Goal: Task Accomplishment & Management: Manage account settings

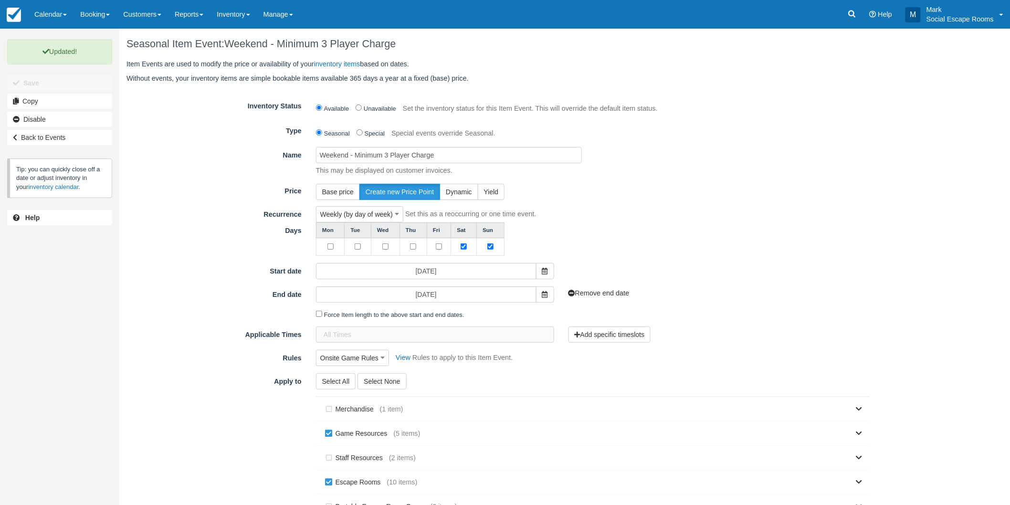
click at [58, 10] on link "Calendar" at bounding box center [51, 14] width 46 height 29
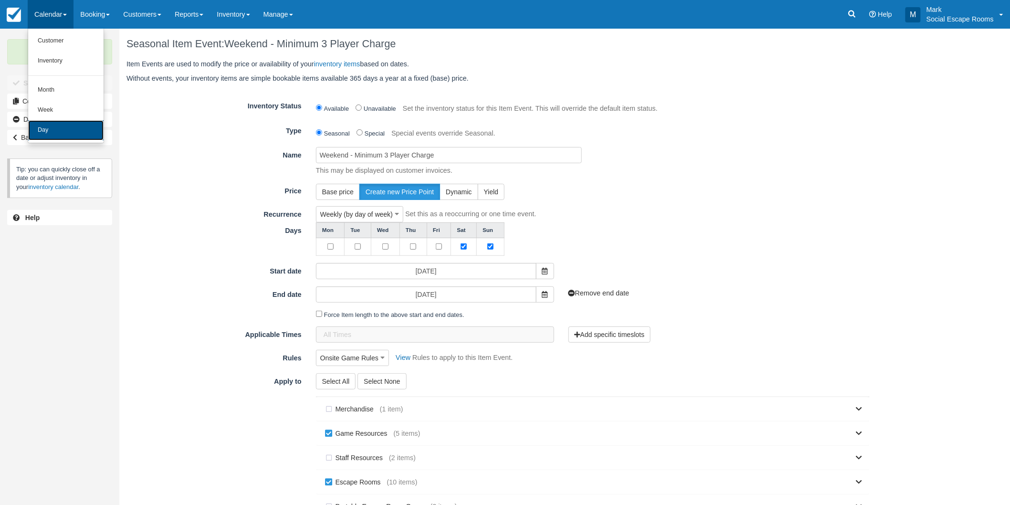
click at [63, 127] on link "Day" at bounding box center [65, 130] width 75 height 20
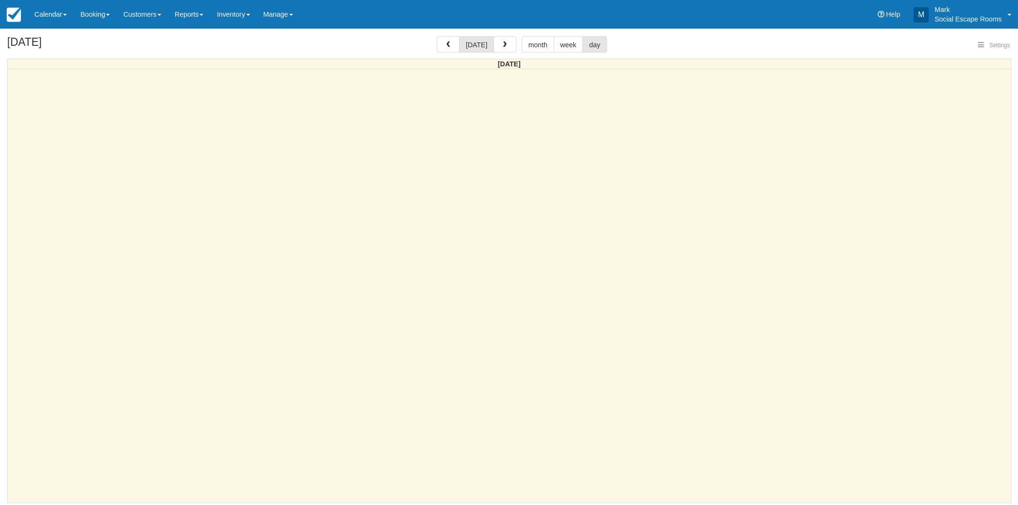
select select
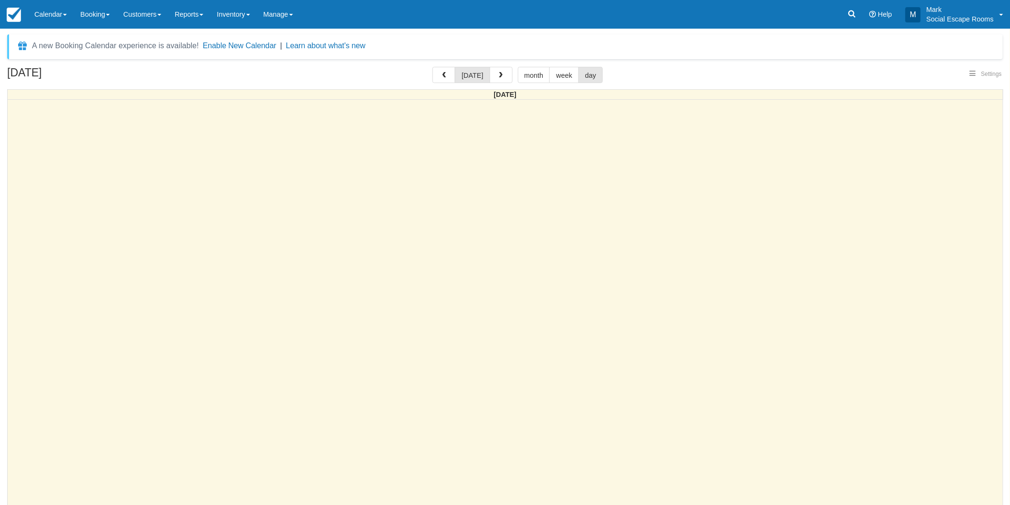
select select
click at [497, 77] on span "button" at bounding box center [500, 75] width 7 height 7
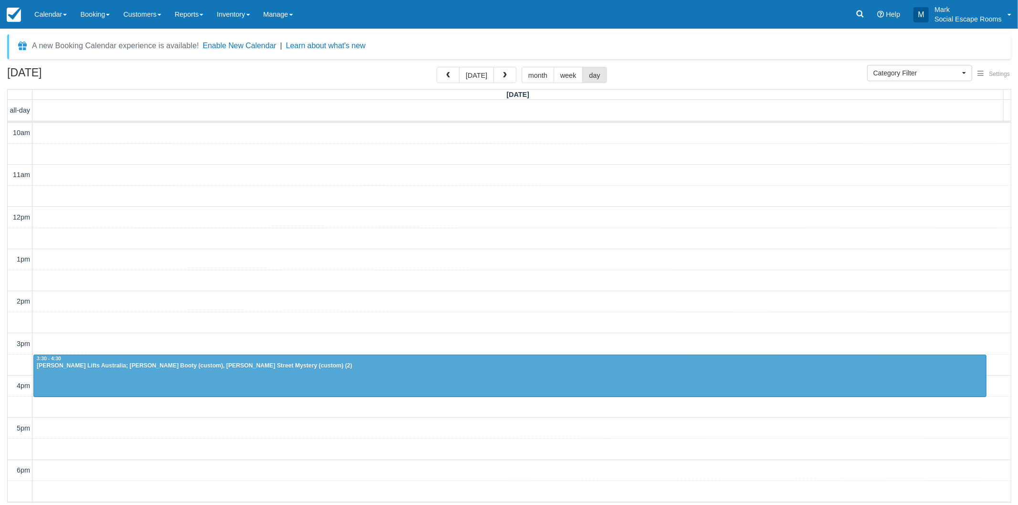
scroll to position [84, 0]
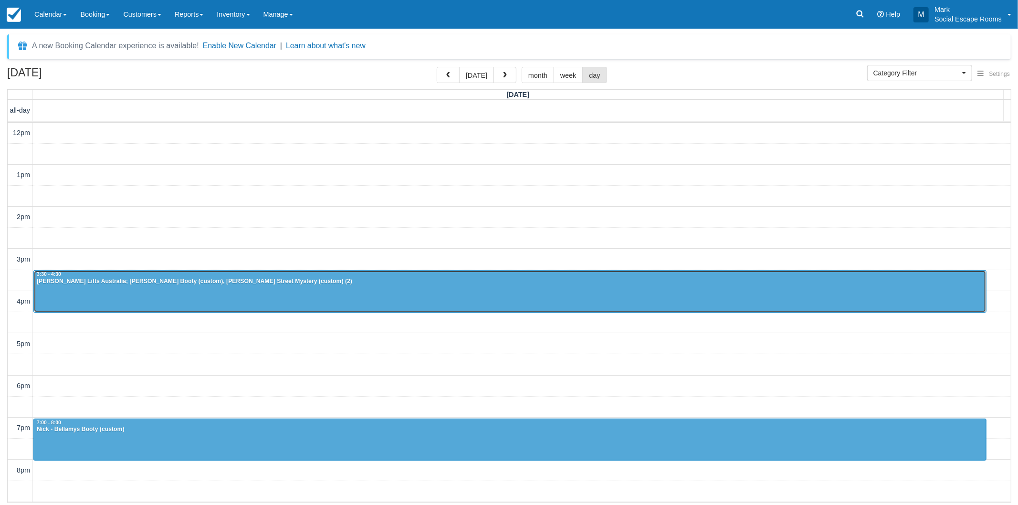
click at [251, 288] on div at bounding box center [510, 292] width 952 height 42
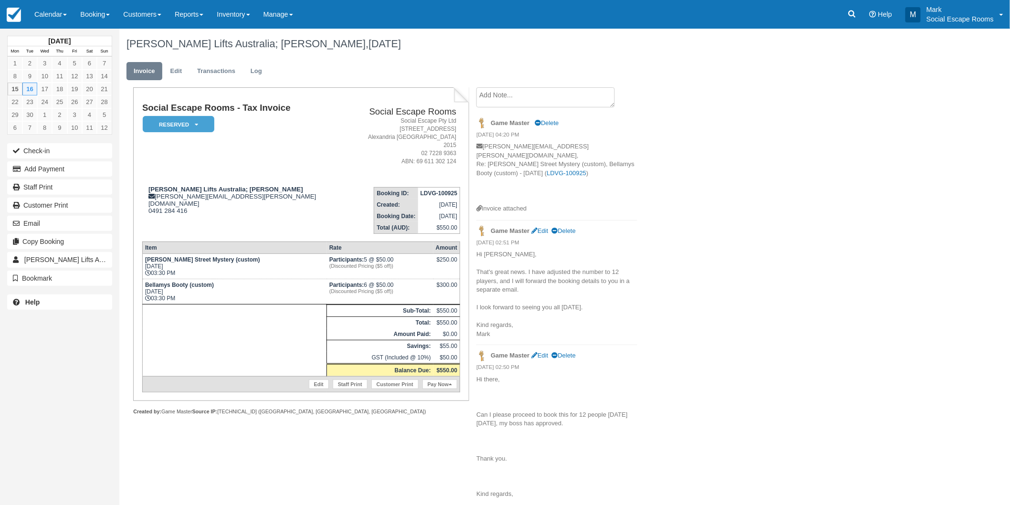
click at [504, 101] on textarea at bounding box center [545, 97] width 138 height 20
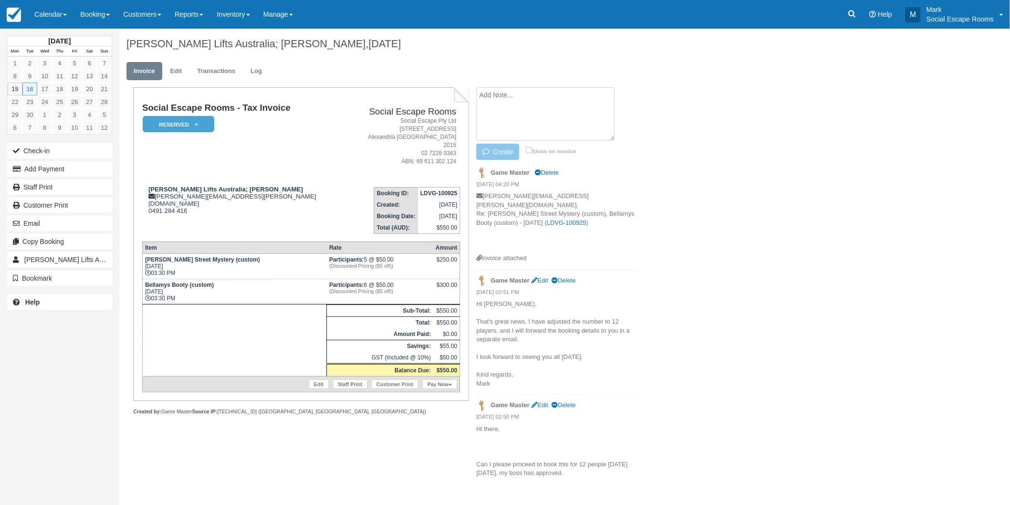
paste textarea "Thanks so much! Do you need any further details from me, or are ok to fix this …"
type textarea "Thanks so much! Do you need any further details from me, or are ok to fix this …"
click at [505, 148] on button "Create" at bounding box center [497, 152] width 43 height 16
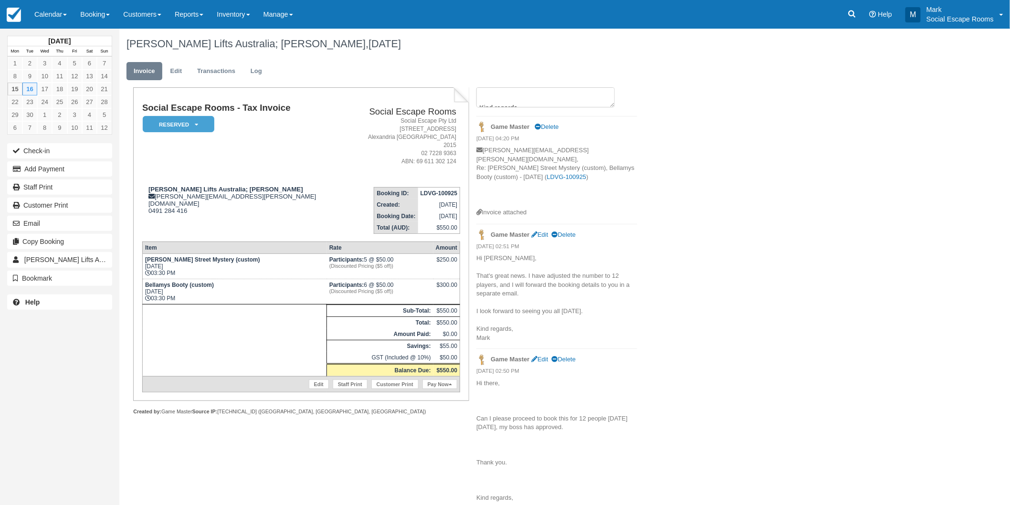
scroll to position [0, 0]
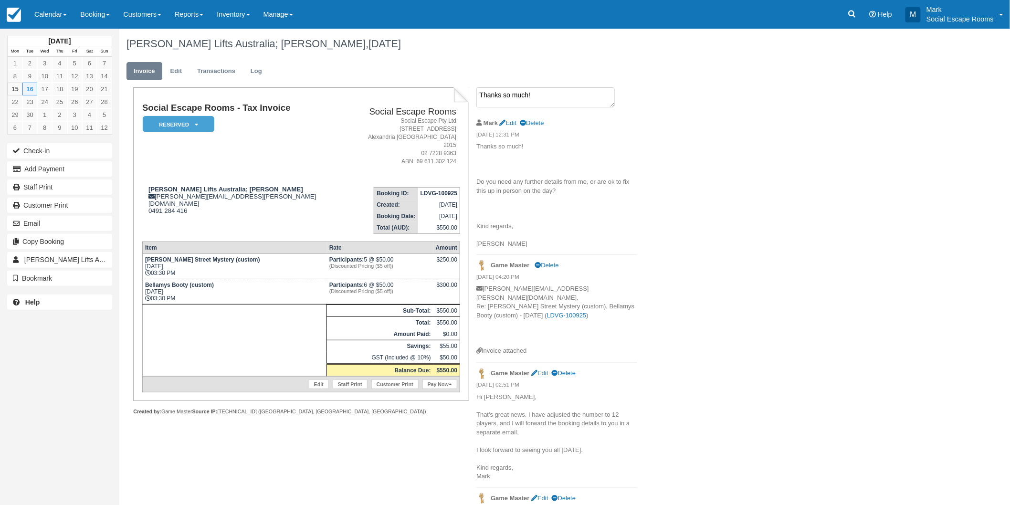
click at [582, 93] on textarea "Thanks so much! Do you need any further details from me, or are ok to fix this …" at bounding box center [545, 97] width 138 height 20
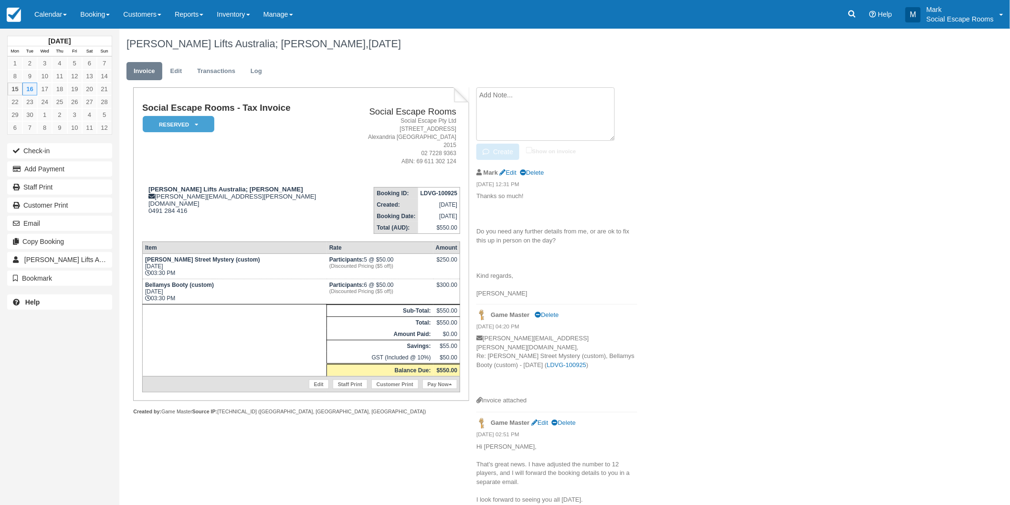
paste textarea "Hi there, Apologies, there will only be 11 people coming. Can you please amend …"
type textarea "Hi there, Apologies, there will only be 11 people coming. Can you please amend …"
click at [502, 149] on button "Create" at bounding box center [497, 152] width 43 height 16
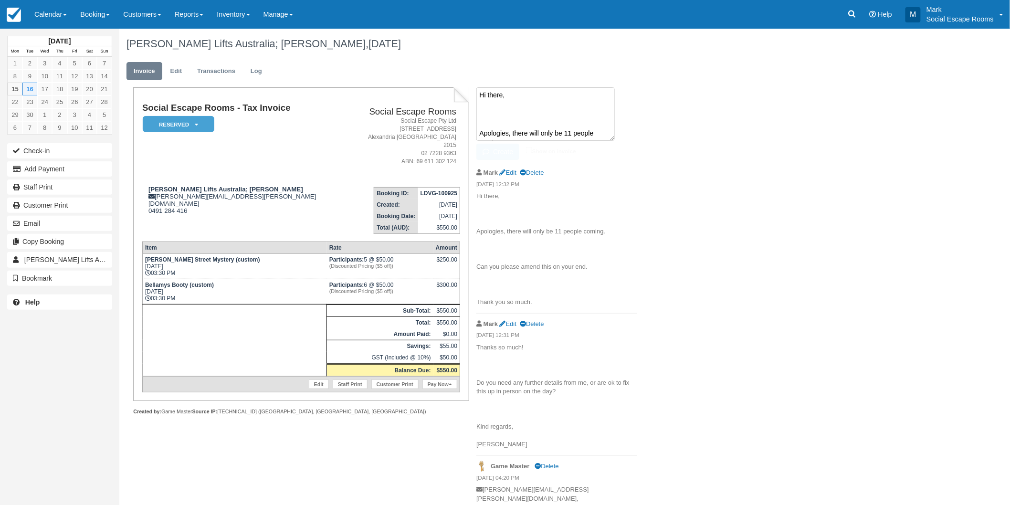
click at [506, 98] on textarea "Hi there, Apologies, there will only be 11 people coming. Can you please amend …" at bounding box center [545, 113] width 138 height 53
paste textarea "We can fix it up on the day. Cheers Mark"
type textarea "We can fix it up on the day. Cheers Mark"
click at [494, 150] on button "Create" at bounding box center [497, 152] width 43 height 16
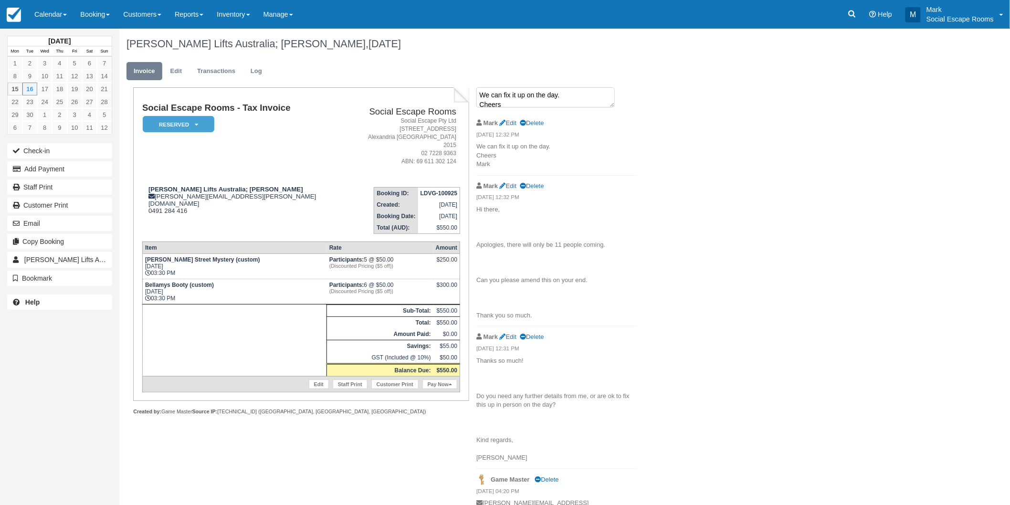
click at [561, 99] on textarea "We can fix it up on the day. Cheers Mark" at bounding box center [545, 97] width 138 height 20
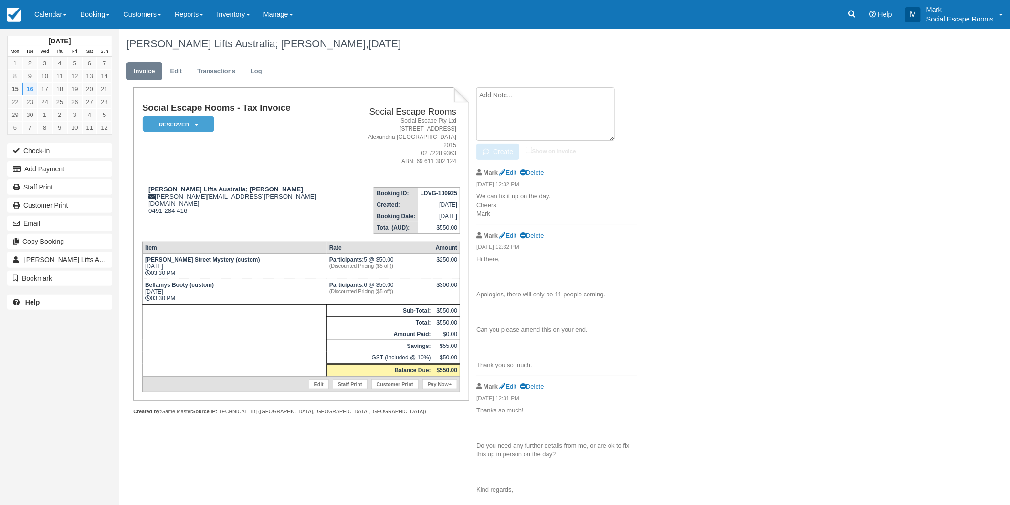
paste textarea "So sorry, we will only have 10 people, makes it easy, two teams of 5! Apologies…"
type textarea "So sorry, we will only have 10 people, makes it easy, two teams of 5! Apologies…"
click at [506, 148] on button "Create" at bounding box center [497, 152] width 43 height 16
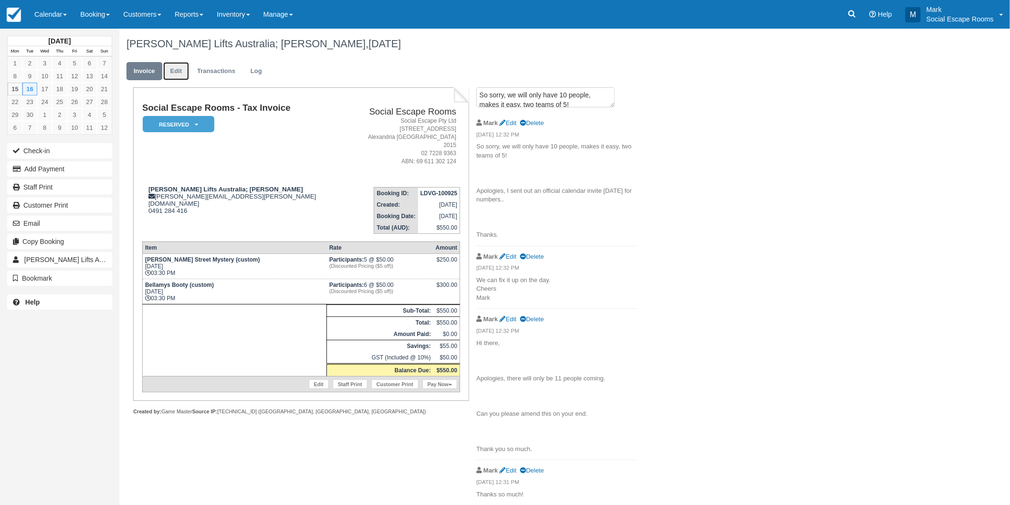
click at [179, 74] on link "Edit" at bounding box center [176, 71] width 26 height 19
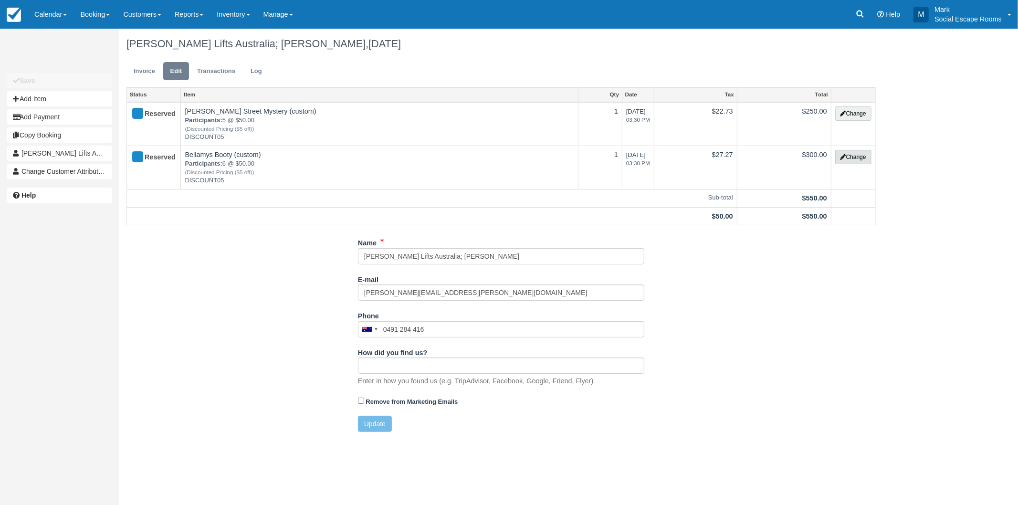
click at [844, 156] on icon "button" at bounding box center [843, 157] width 6 height 6
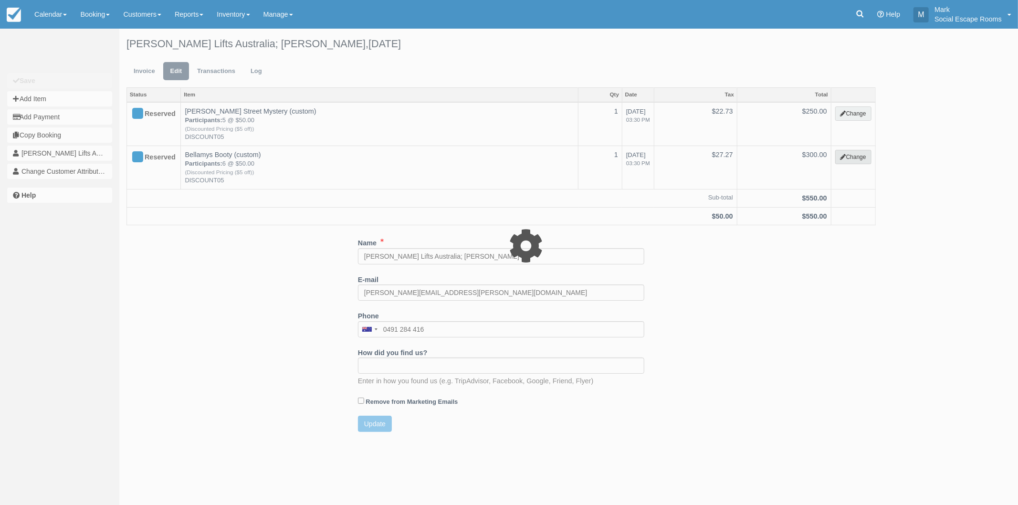
select select "2"
type input "300.00"
type input "DISCOUNT05"
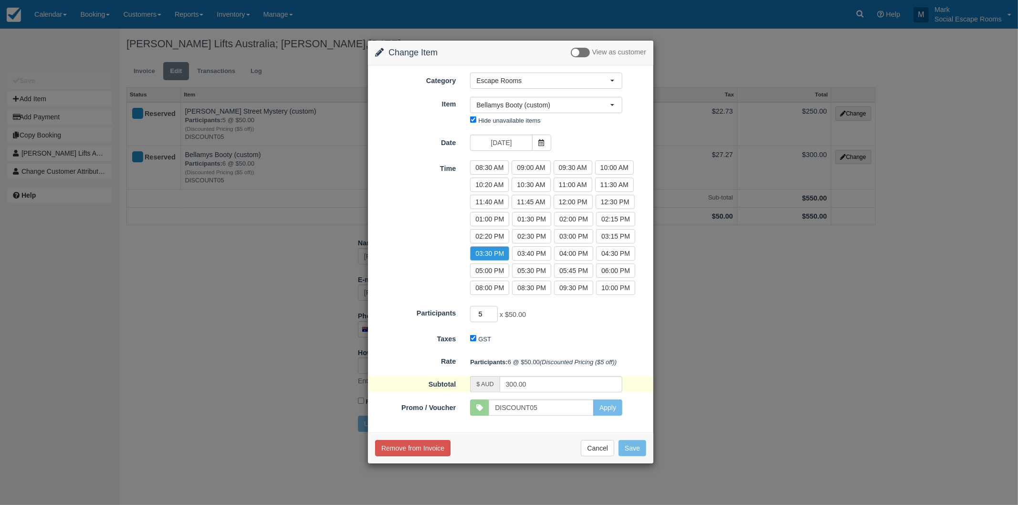
type input "5"
click at [493, 316] on input "5" at bounding box center [484, 314] width 28 height 16
type input "250.00"
click at [630, 449] on button "Save" at bounding box center [633, 448] width 28 height 16
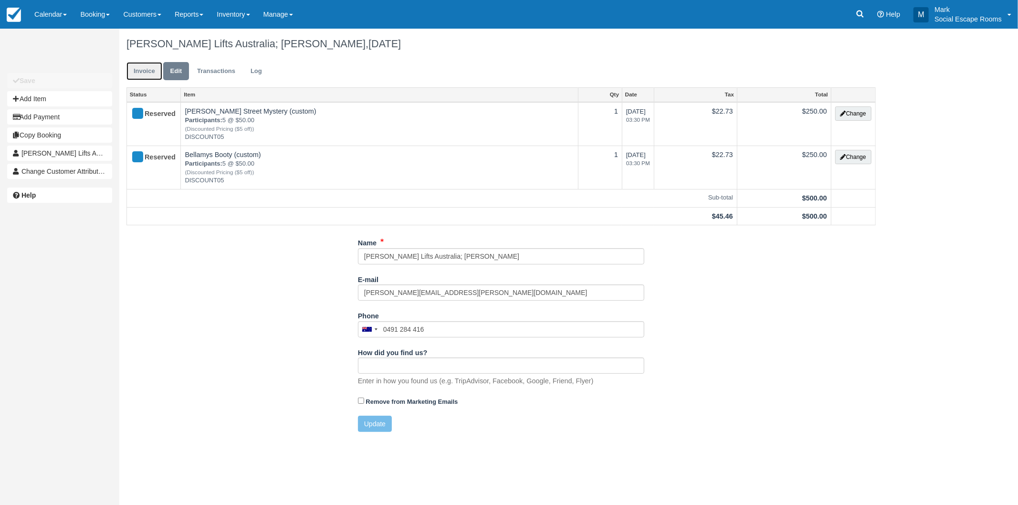
click at [147, 70] on link "Invoice" at bounding box center [144, 71] width 36 height 19
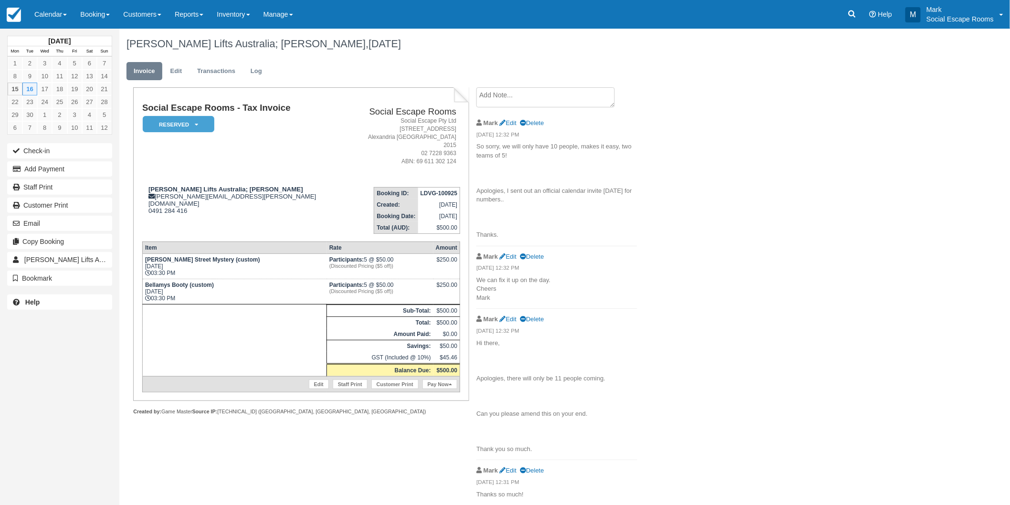
click at [540, 98] on textarea at bounding box center [545, 97] width 138 height 20
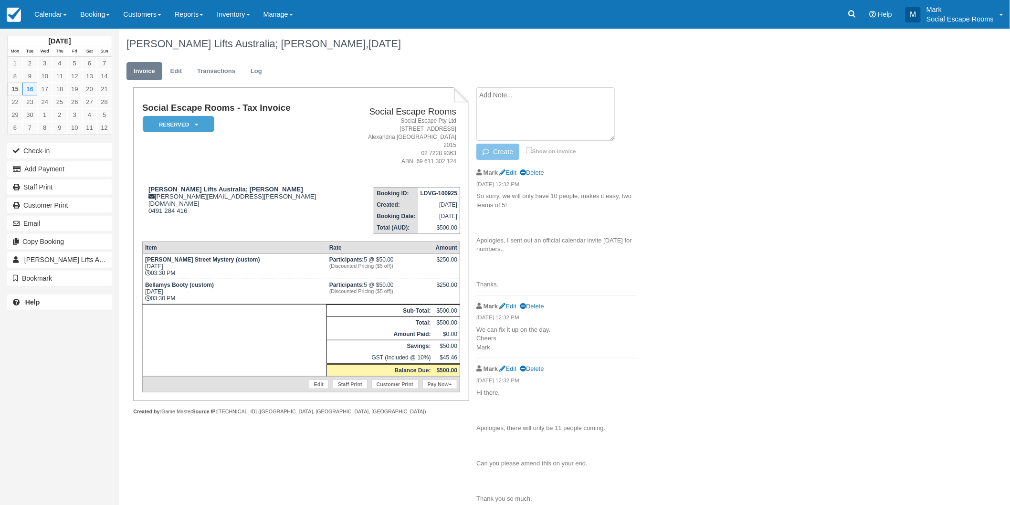
paste textarea "Hi there, hope you are well. Just checking for tomorrow’s booking, is it ok if …"
type textarea "Hi there, hope you are well. Just checking for tomorrow’s booking, is it ok if …"
click at [502, 150] on button "Create" at bounding box center [497, 152] width 43 height 16
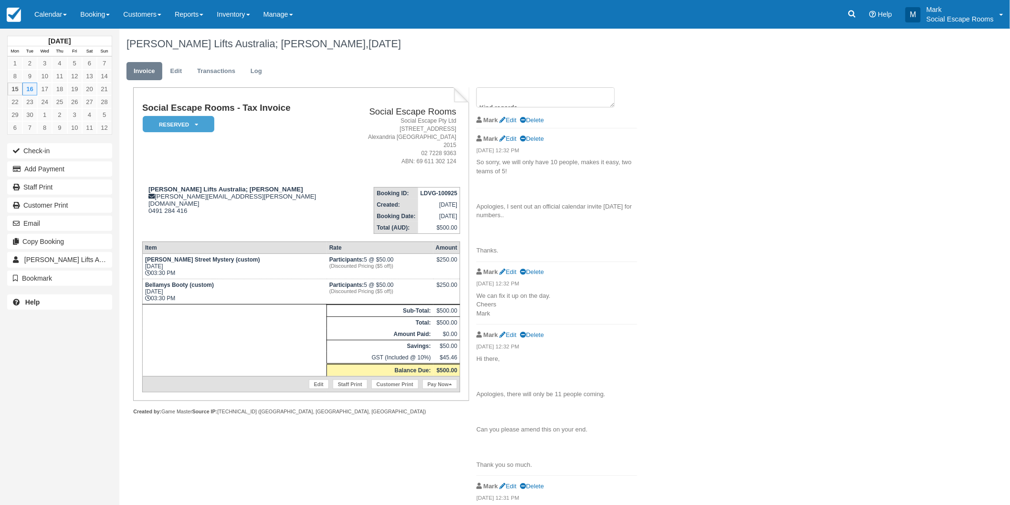
scroll to position [0, 0]
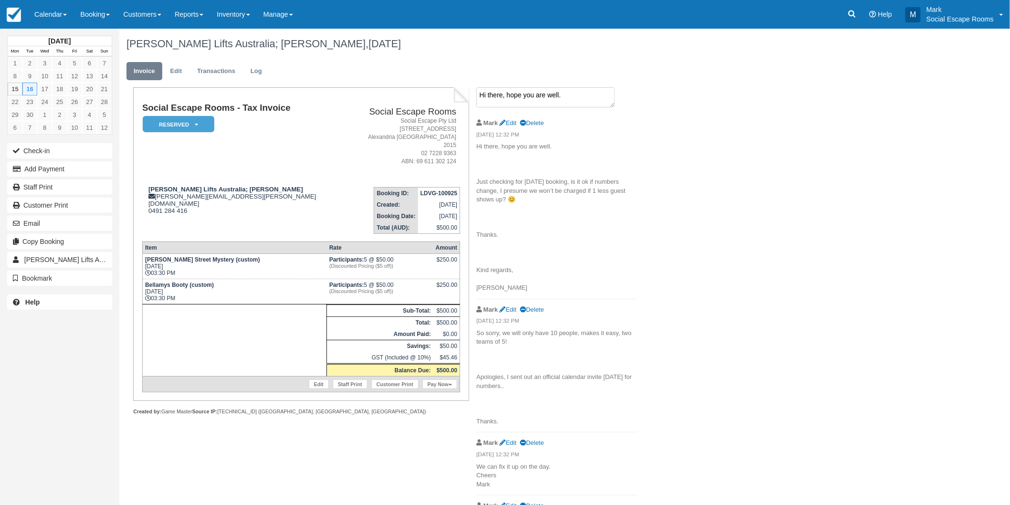
click at [511, 98] on textarea "Hi there, hope you are well. Just checking for tomorrow’s booking, is it ok if …" at bounding box center [545, 97] width 138 height 20
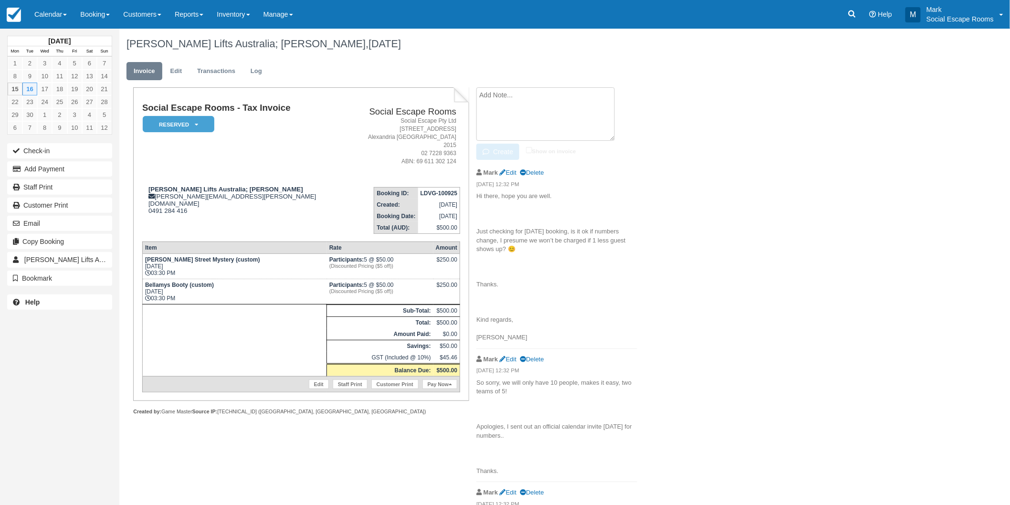
paste textarea "Hi Isabel, Yes that's fine - we will only charge for the number of people who a…"
type textarea "Hi Isabel, Yes that's fine - we will only charge for the number of people who a…"
click at [498, 154] on button "Create" at bounding box center [497, 152] width 43 height 16
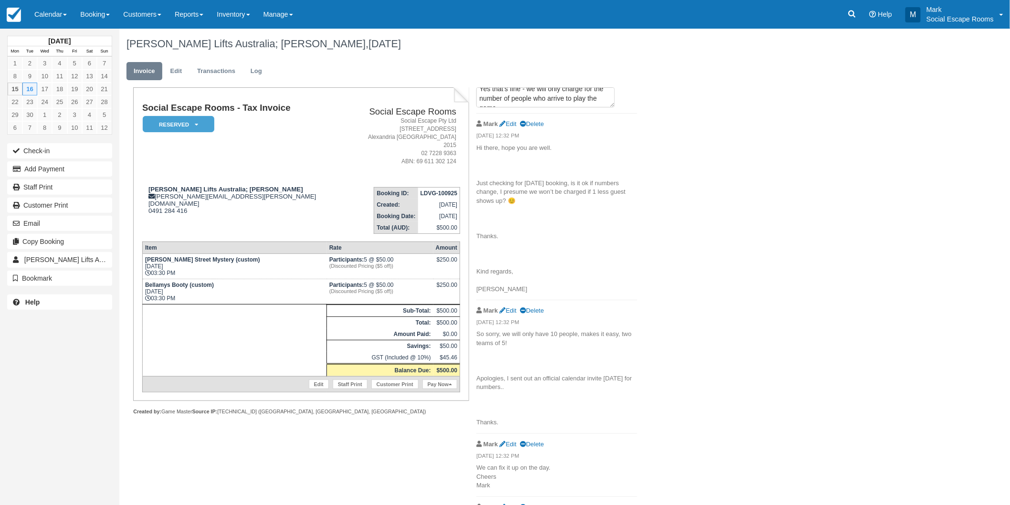
scroll to position [0, 0]
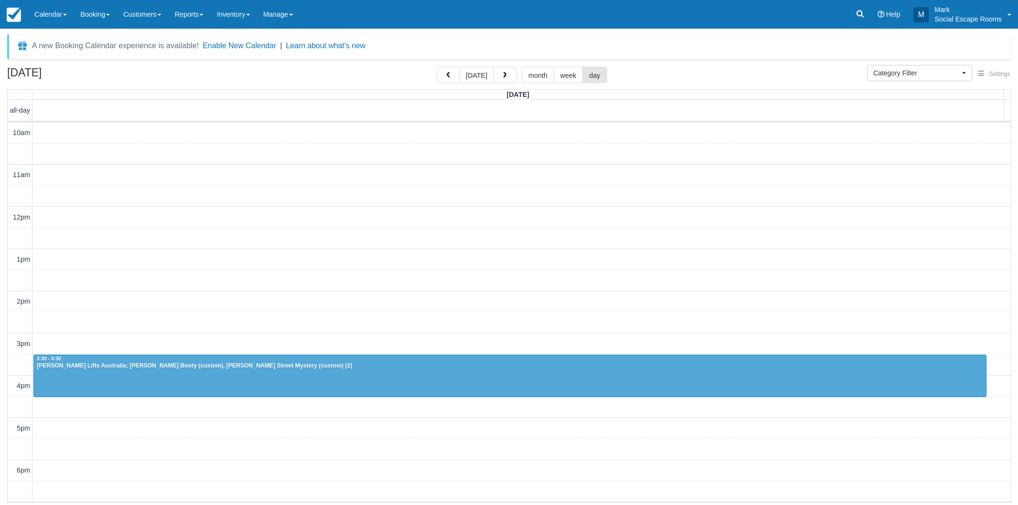
select select
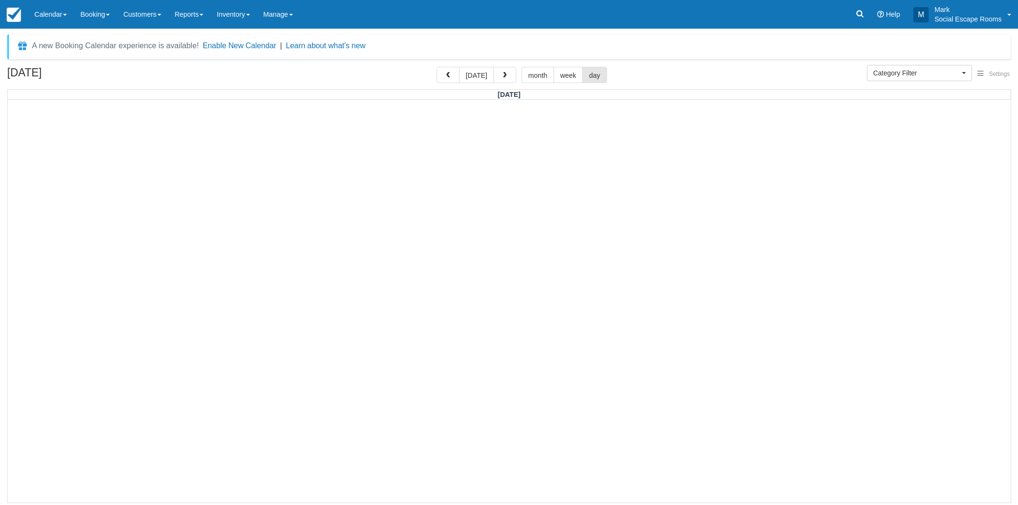
click at [855, 21] on link at bounding box center [860, 14] width 22 height 29
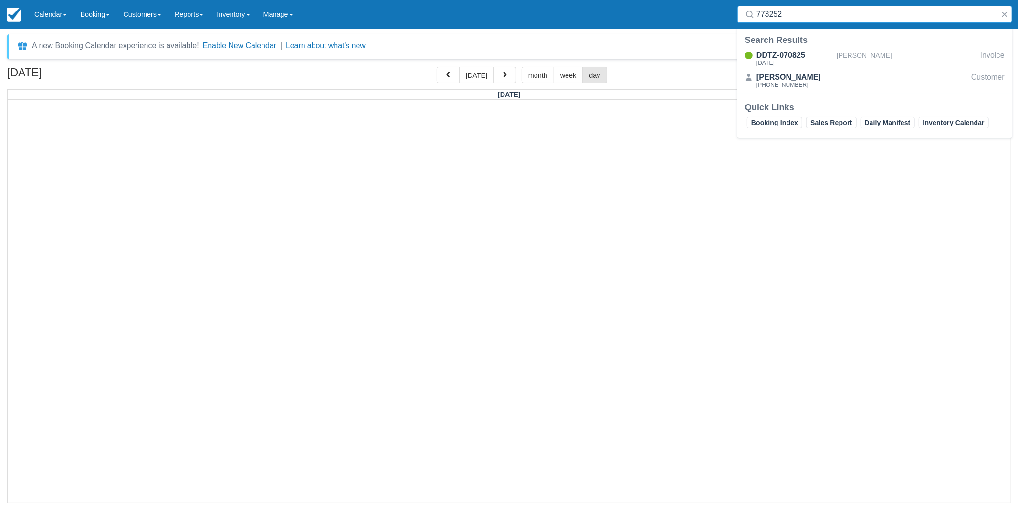
type input "773252"
click at [832, 59] on div "DDTZ-070825" at bounding box center [794, 55] width 76 height 11
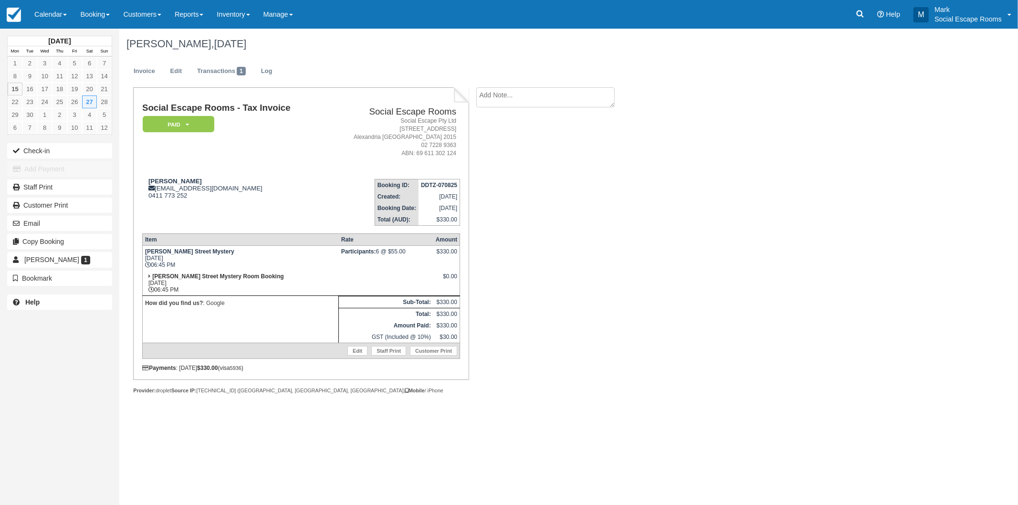
click at [510, 96] on textarea at bounding box center [545, 97] width 138 height 20
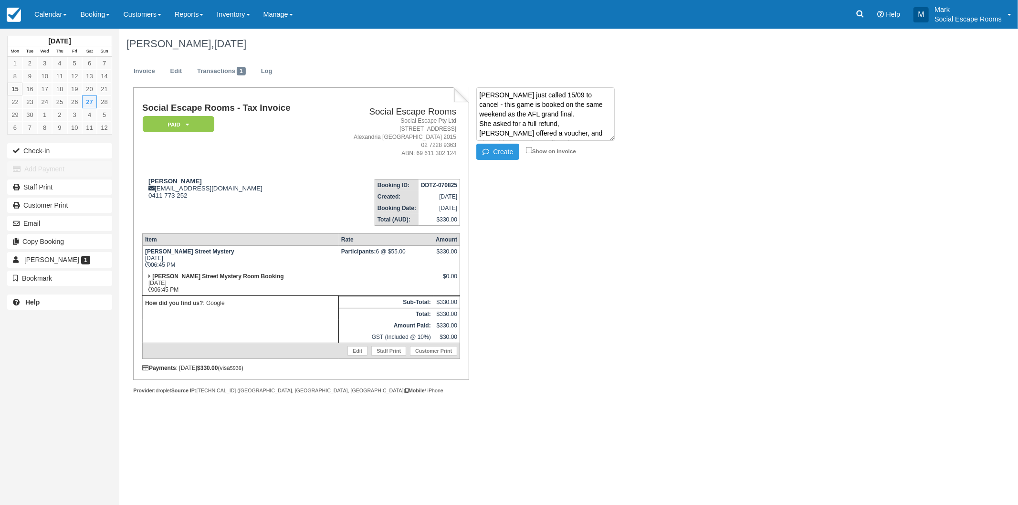
scroll to position [6, 0]
type textarea "[PERSON_NAME] just called 15/09 to cancel - this game is booked on the same wee…"
click at [497, 147] on button "Create" at bounding box center [497, 152] width 43 height 16
